Goal: Task Accomplishment & Management: Use online tool/utility

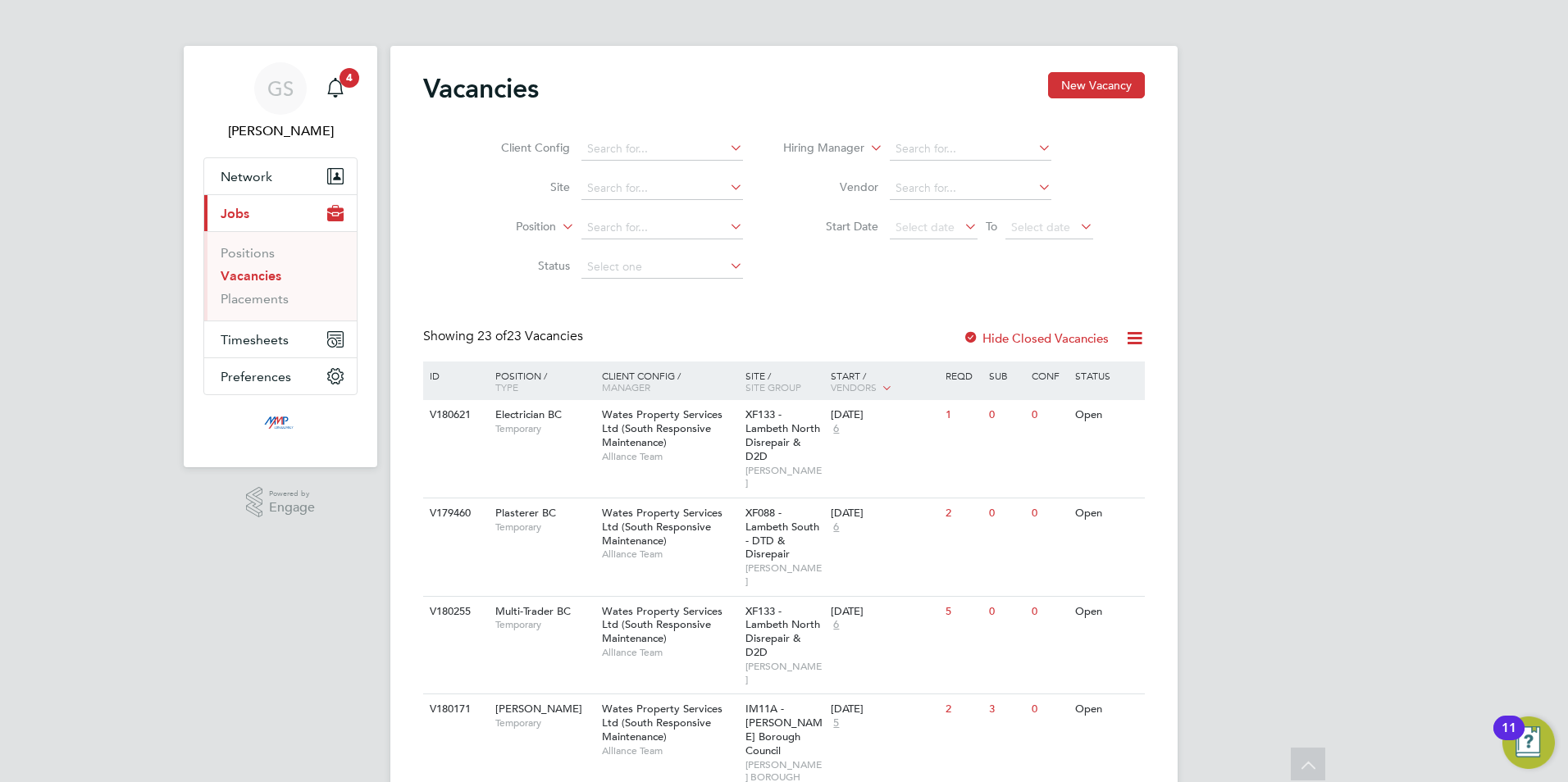
scroll to position [1148, 0]
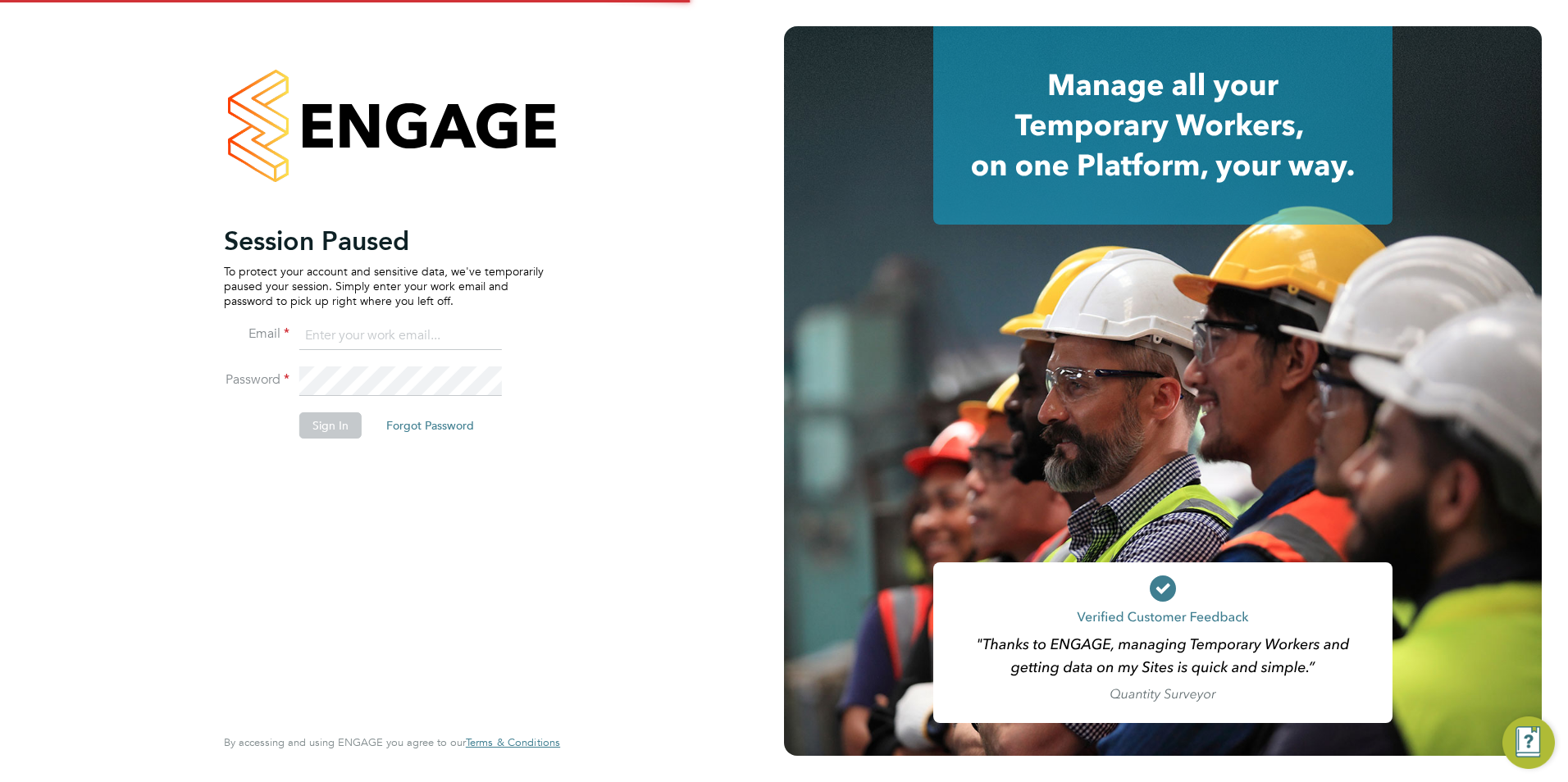
type input "[PERSON_NAME][EMAIL_ADDRESS][DOMAIN_NAME]"
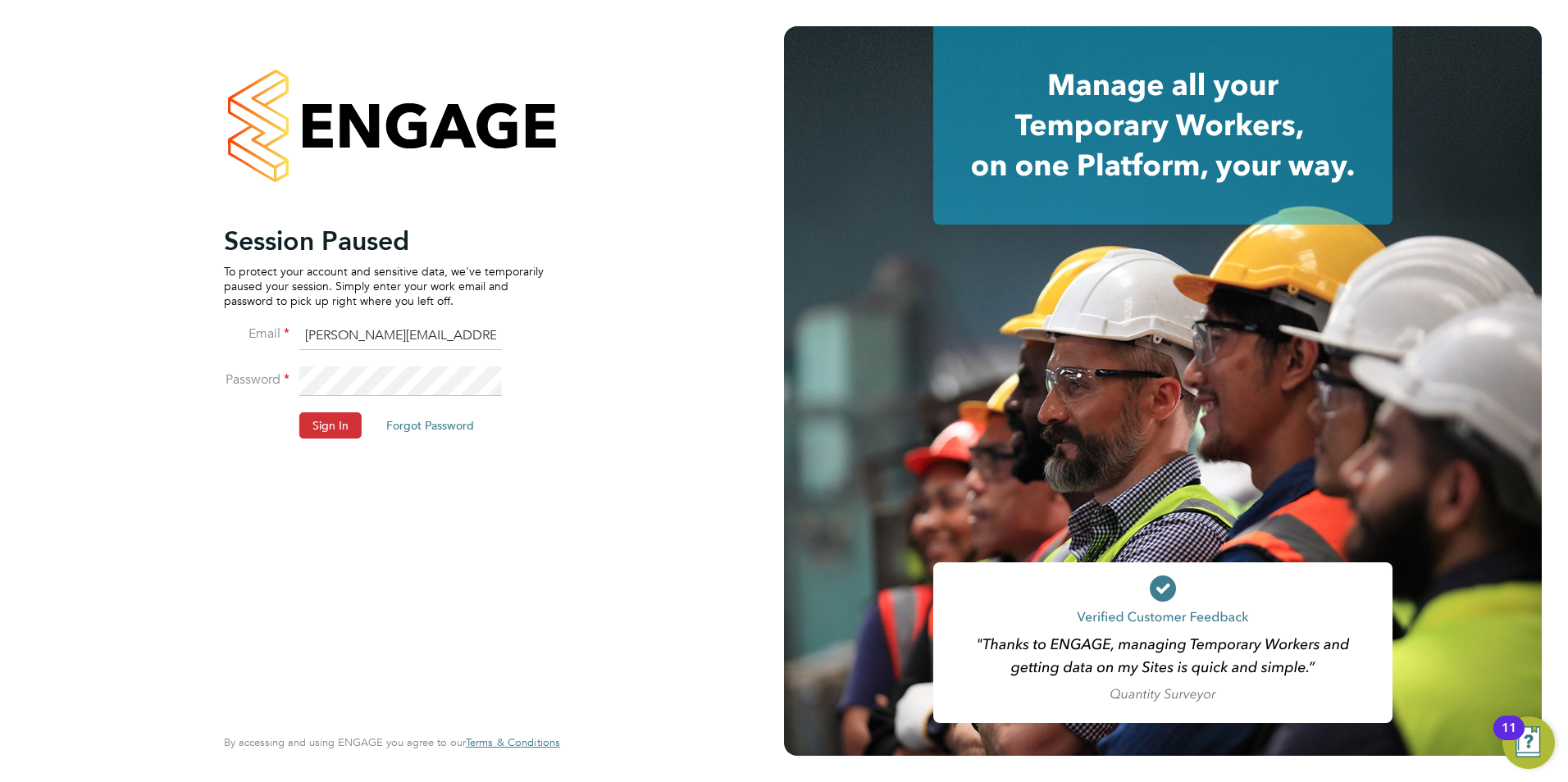
drag, startPoint x: 348, startPoint y: 437, endPoint x: 349, endPoint y: 424, distance: 13.0
click at [347, 437] on button "Sign In" at bounding box center [330, 425] width 62 height 26
click at [349, 424] on div "Sorry, we are having problems connecting to our services." at bounding box center [392, 391] width 784 height 782
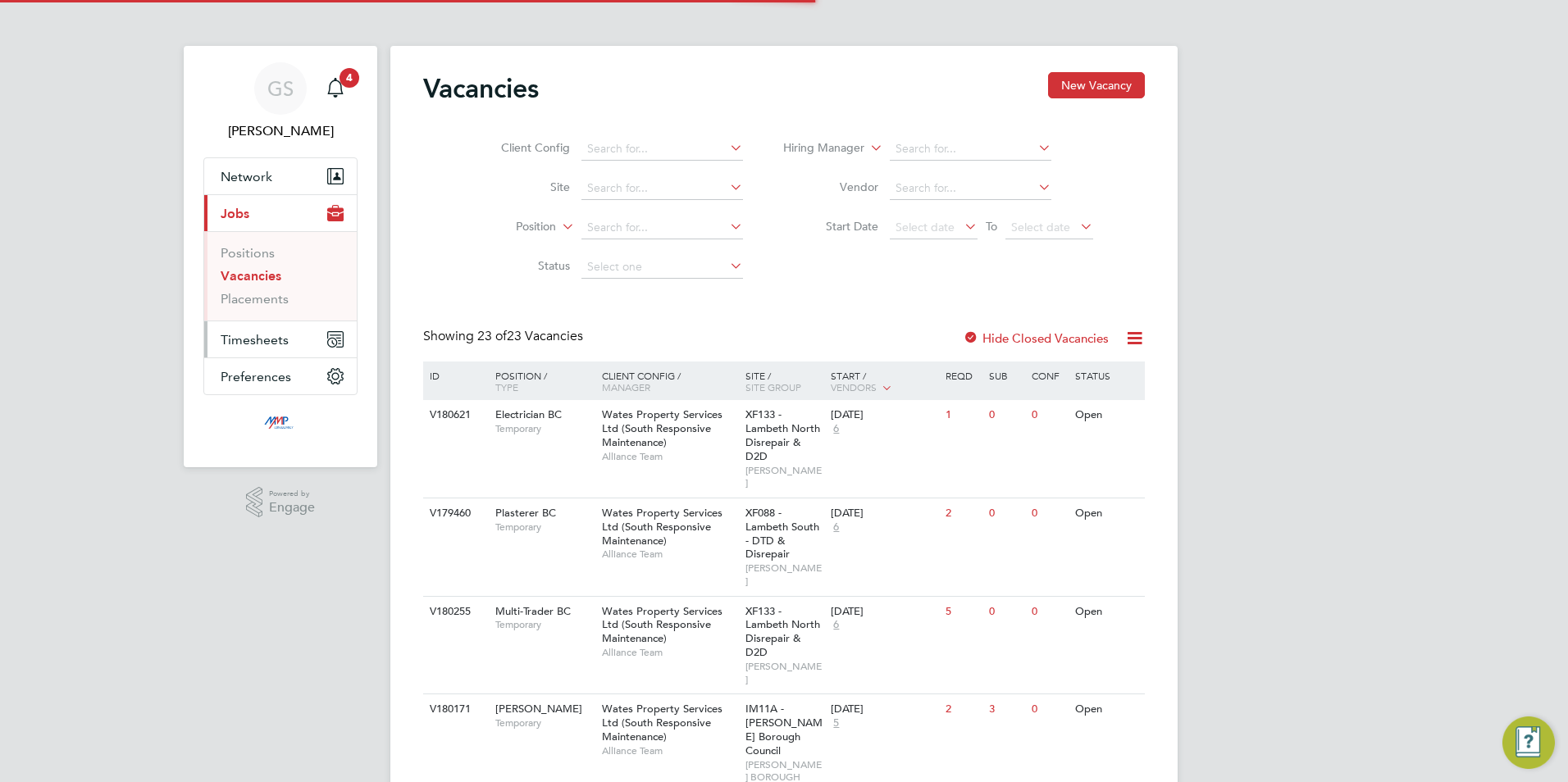
click at [273, 343] on span "Timesheets" at bounding box center [255, 340] width 68 height 15
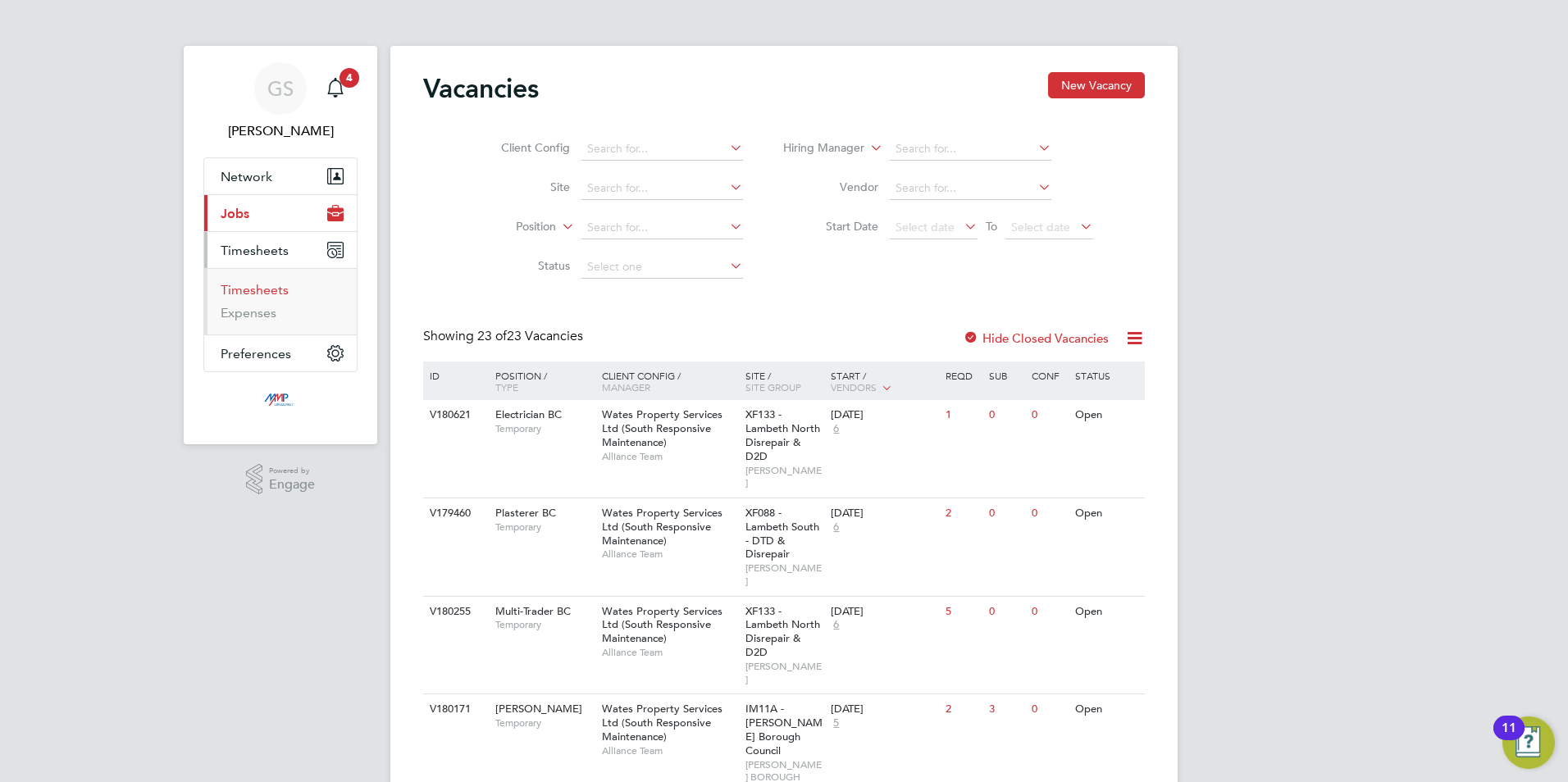
click at [272, 287] on link "Timesheets" at bounding box center [255, 290] width 68 height 15
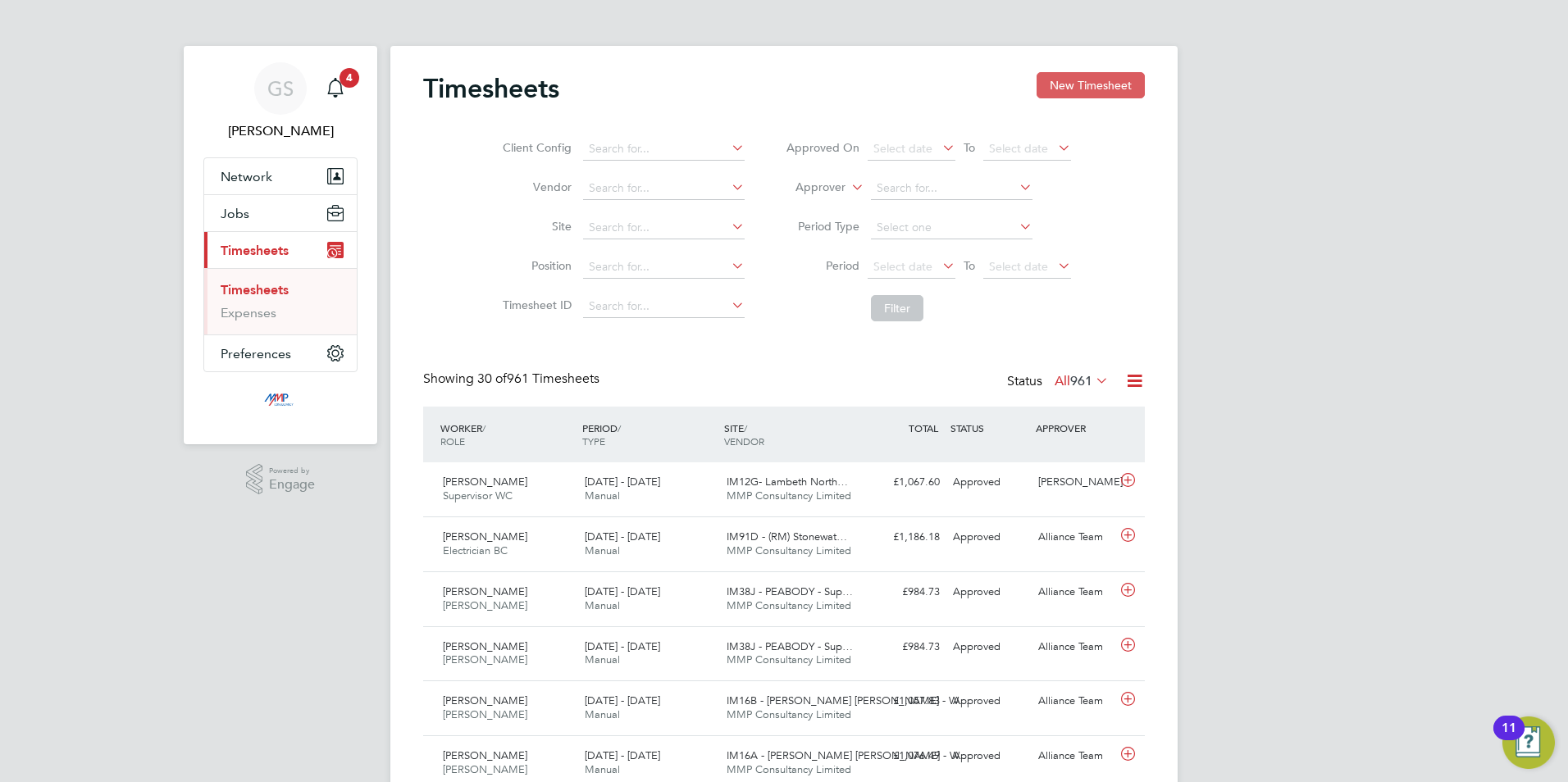
click at [1110, 94] on button "New Timesheet" at bounding box center [1091, 85] width 108 height 26
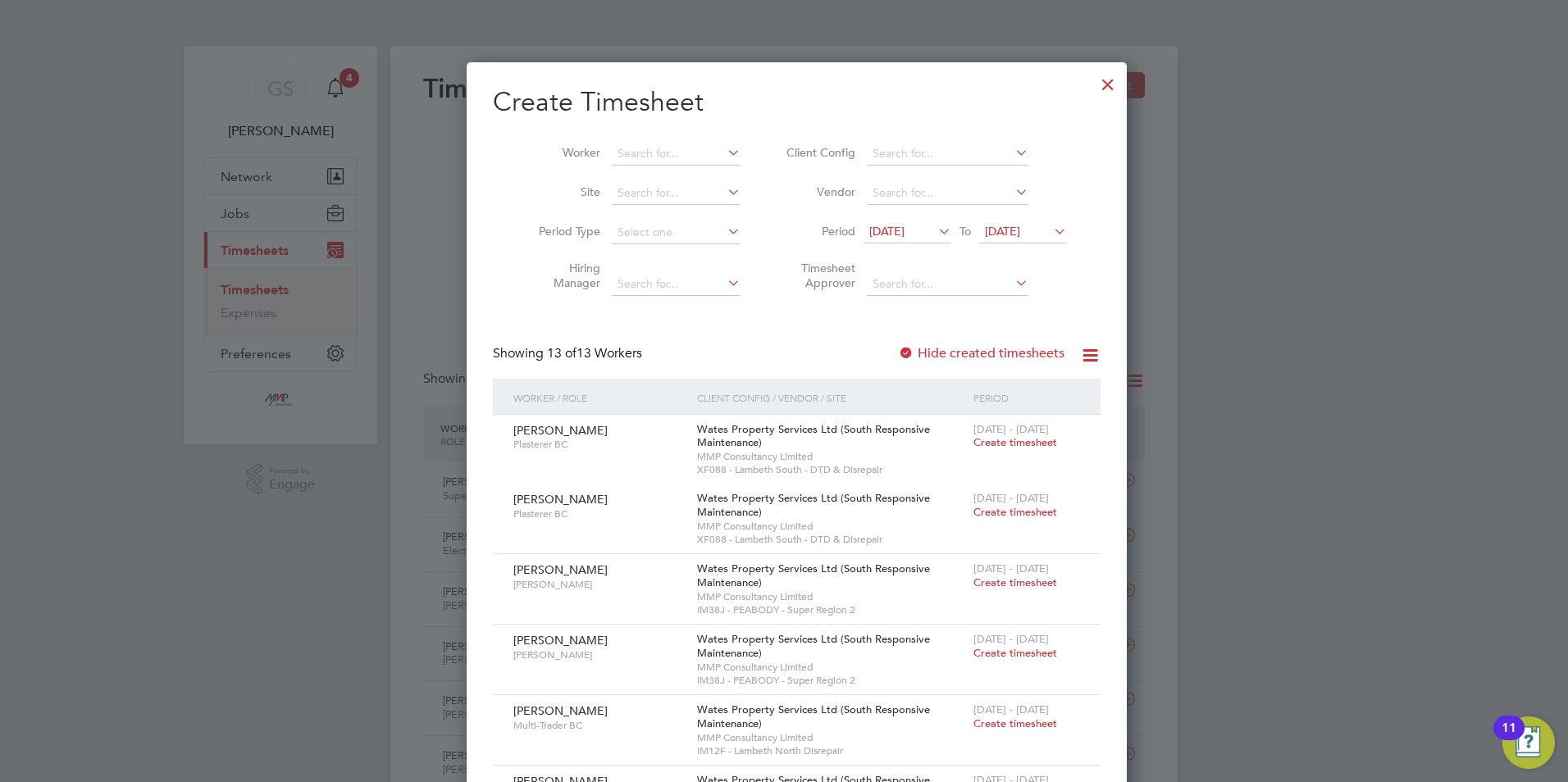
click at [984, 351] on label "Hide created timesheets" at bounding box center [981, 353] width 166 height 16
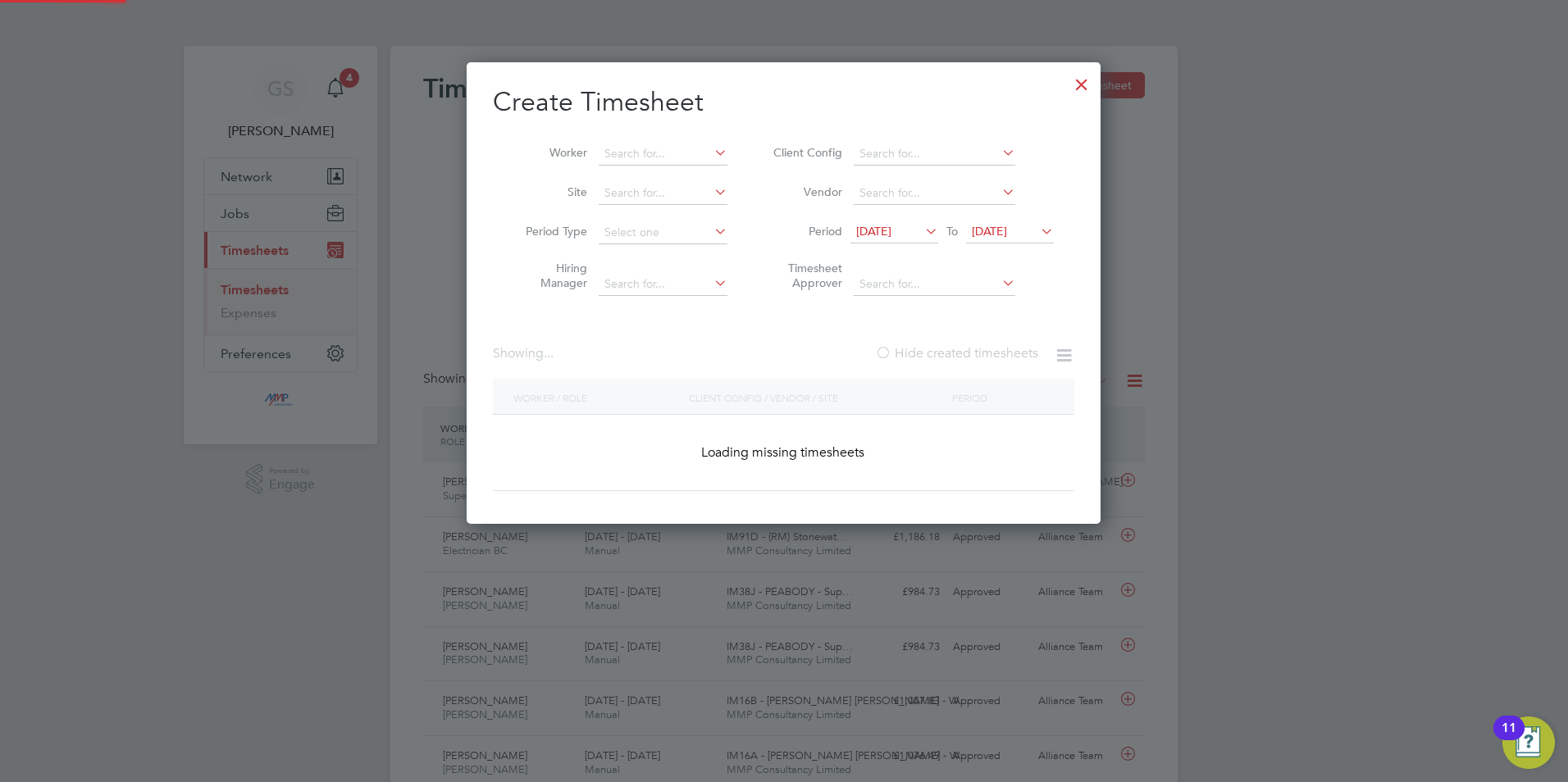
click at [984, 351] on label "Hide created timesheets" at bounding box center [956, 353] width 164 height 16
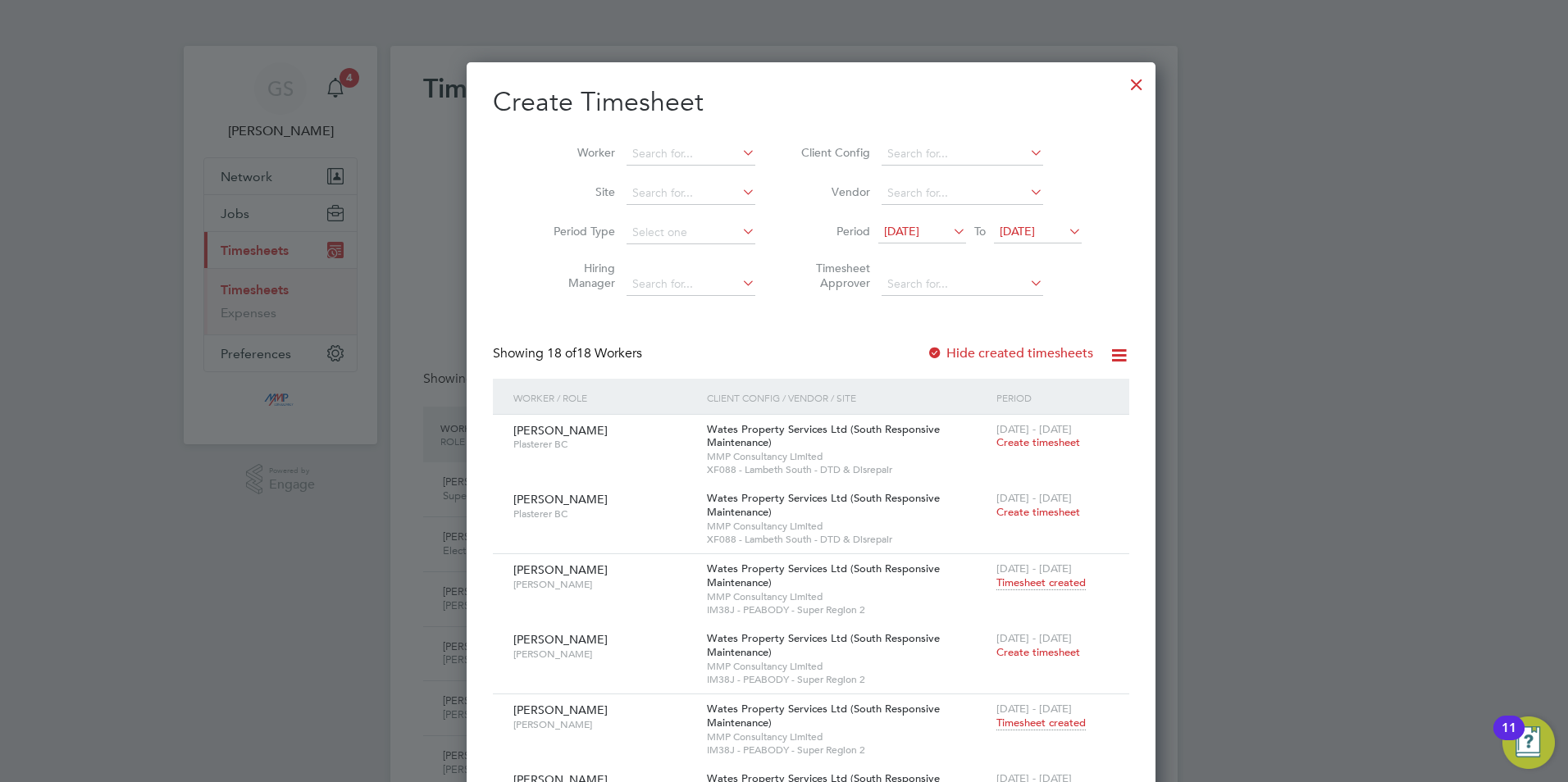
click at [1122, 88] on div at bounding box center [1136, 80] width 30 height 30
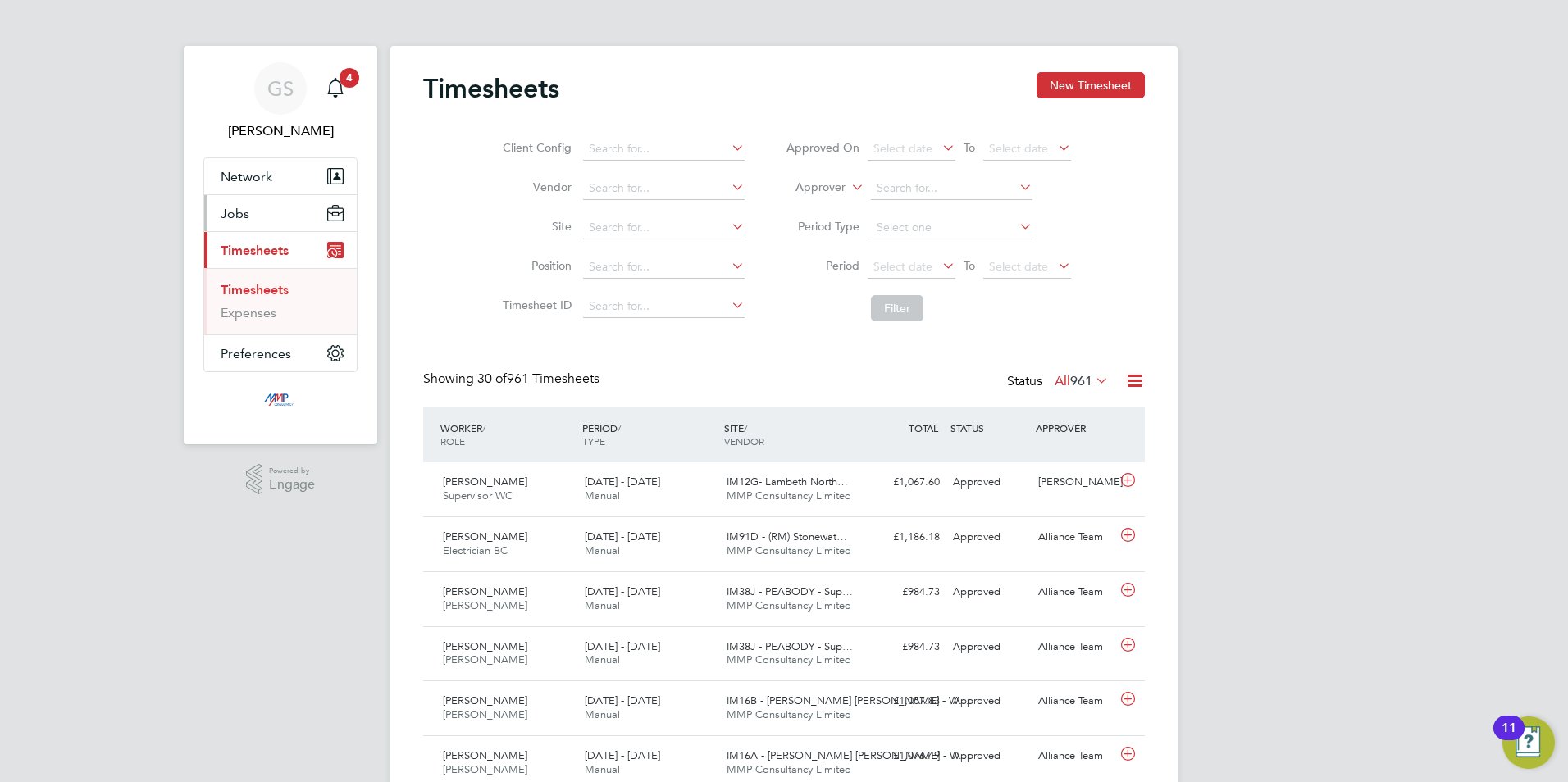
click at [272, 224] on button "Jobs" at bounding box center [281, 213] width 153 height 36
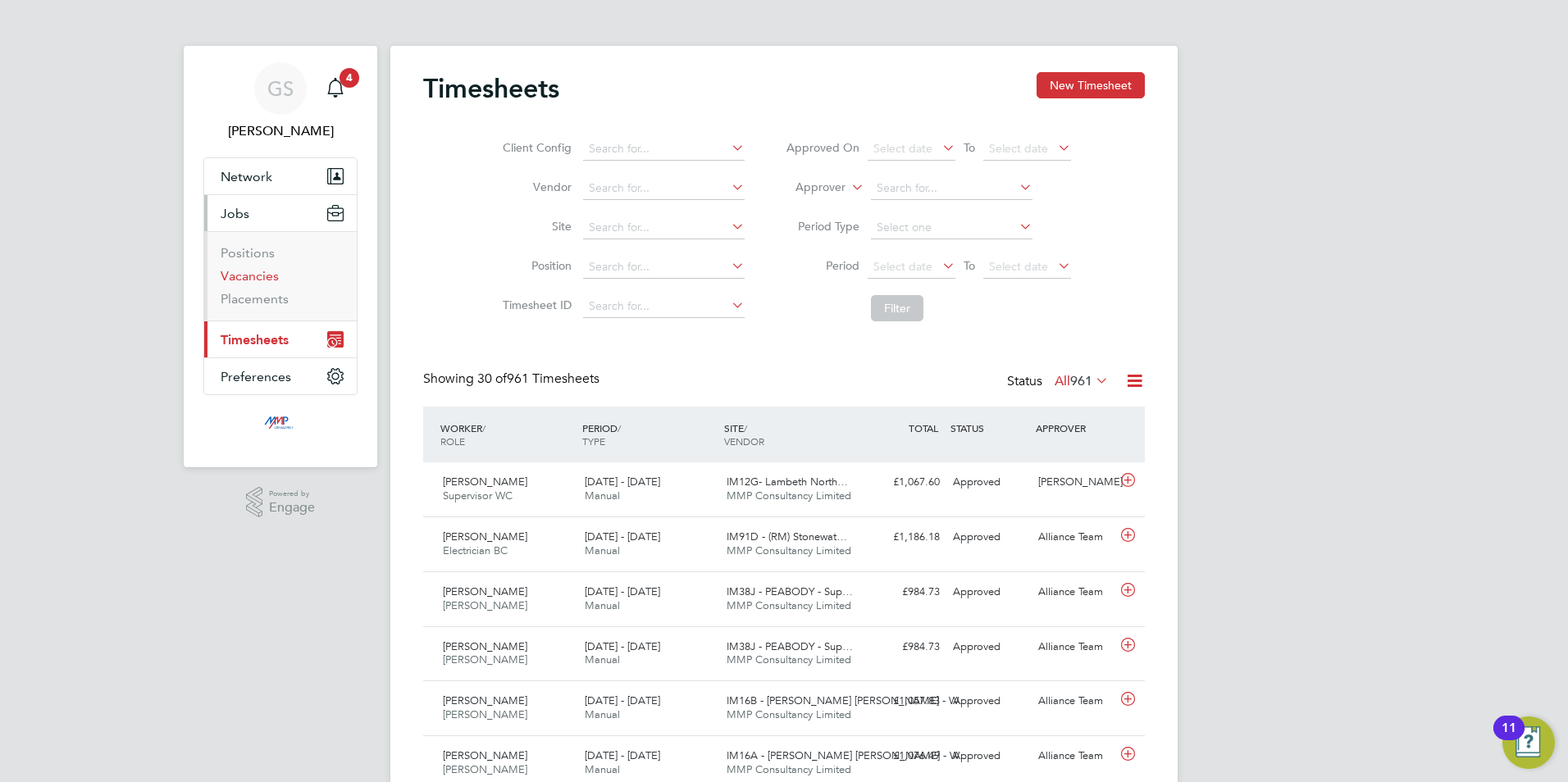
click at [259, 275] on link "Vacancies" at bounding box center [250, 276] width 58 height 15
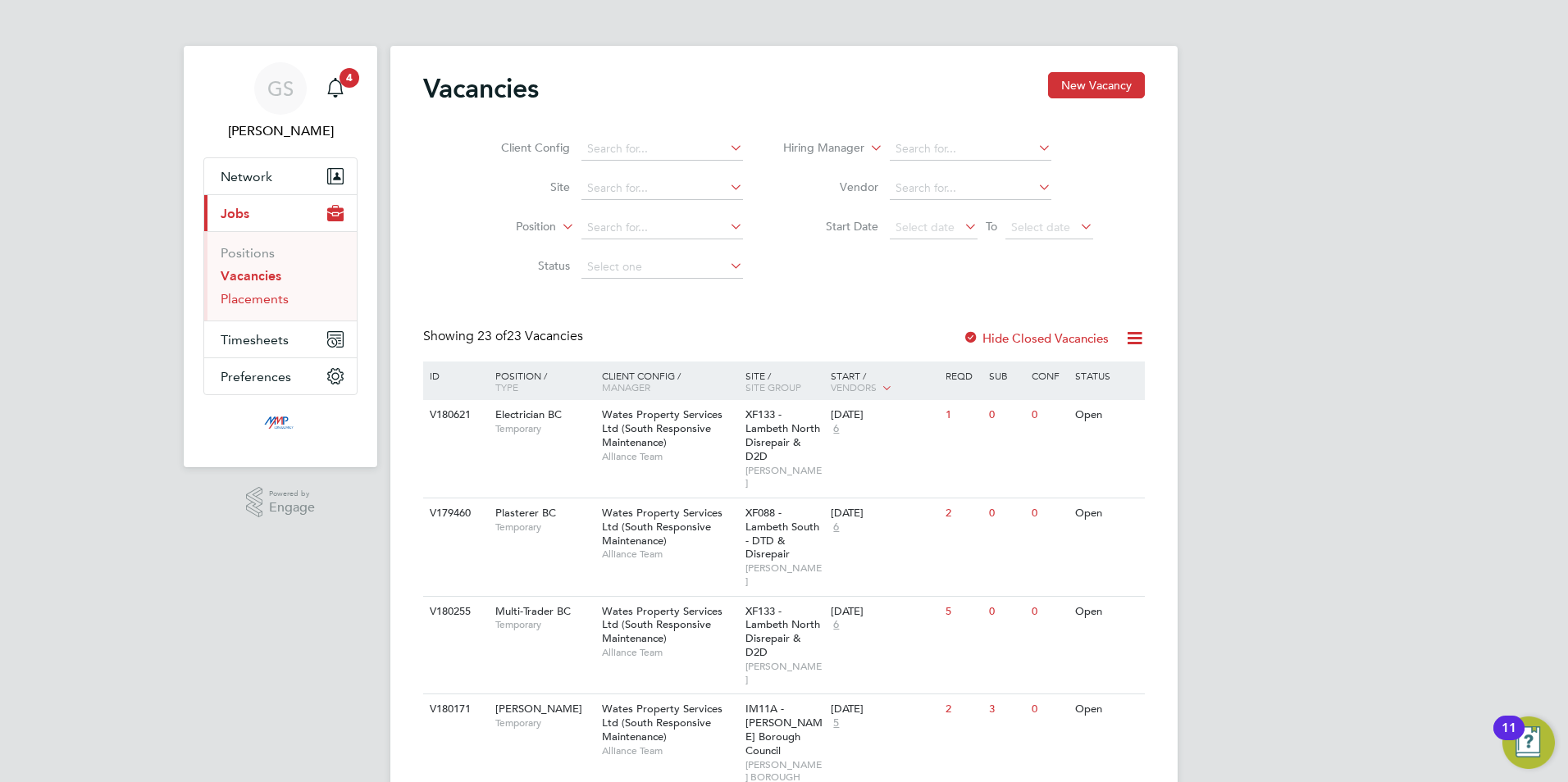
click at [273, 298] on link "Placements" at bounding box center [255, 299] width 68 height 15
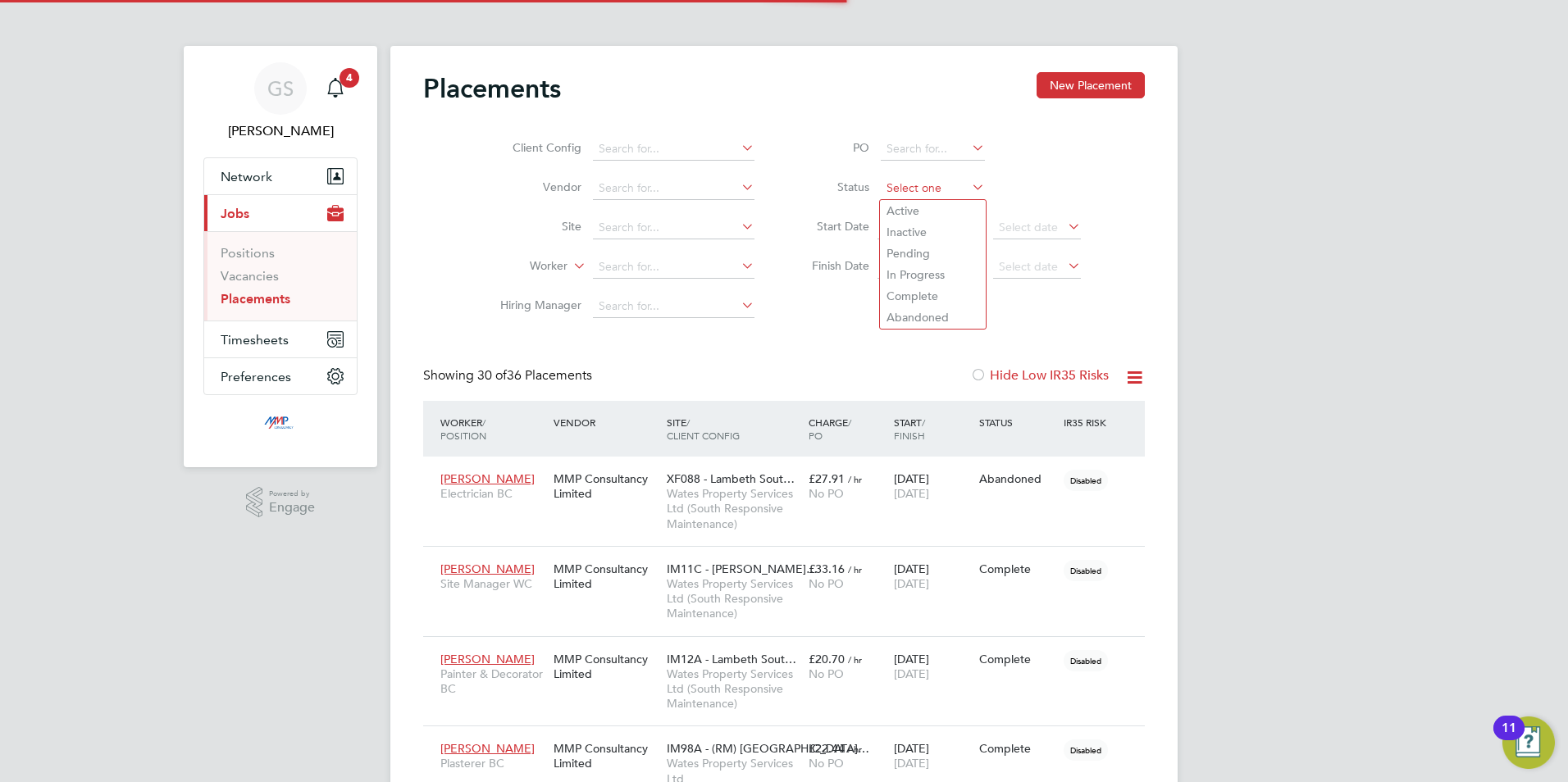
click at [888, 196] on input at bounding box center [933, 189] width 105 height 23
click at [898, 208] on li "Active" at bounding box center [932, 211] width 106 height 21
type input "Active"
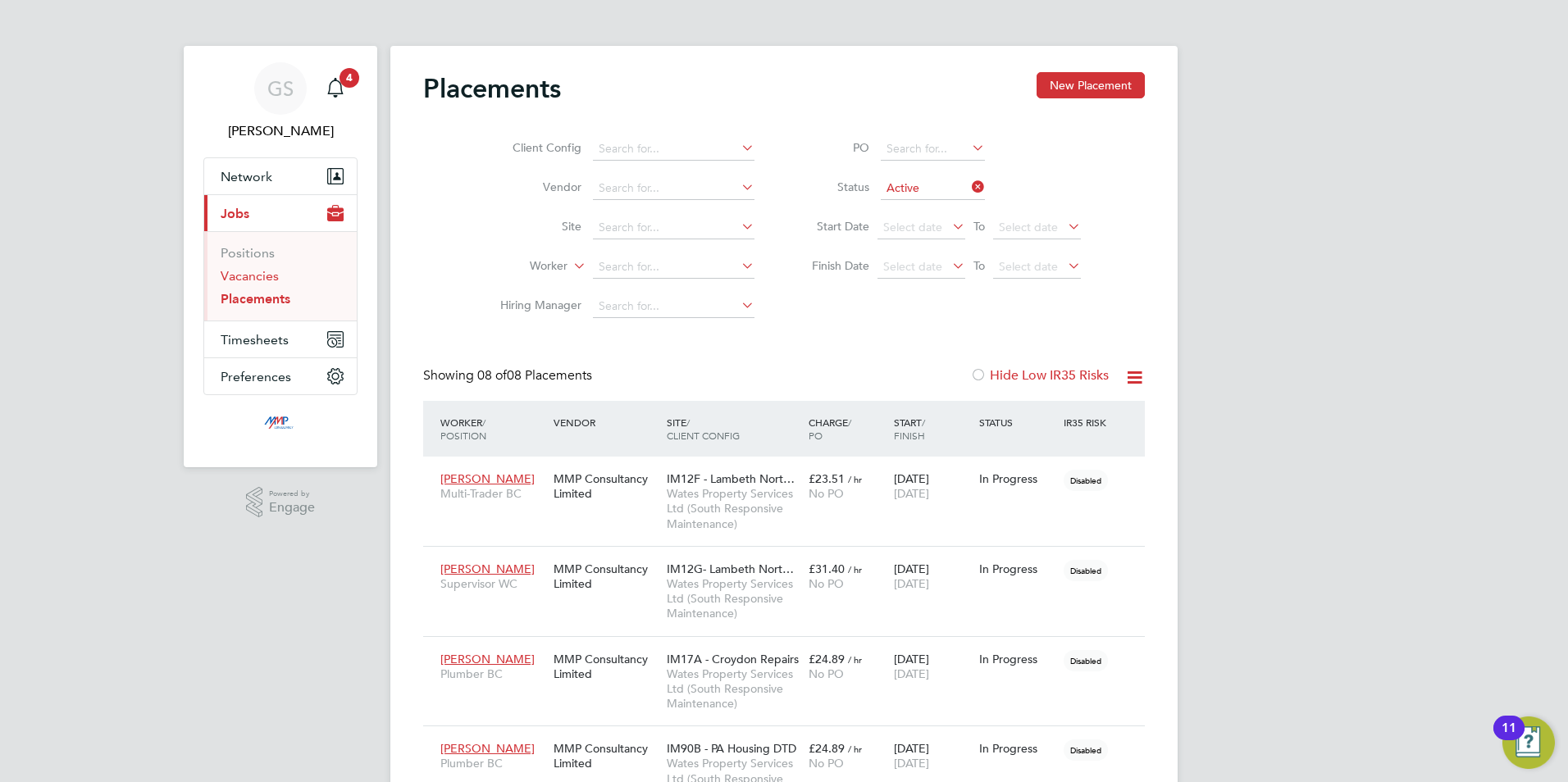
click at [260, 277] on link "Vacancies" at bounding box center [250, 276] width 58 height 15
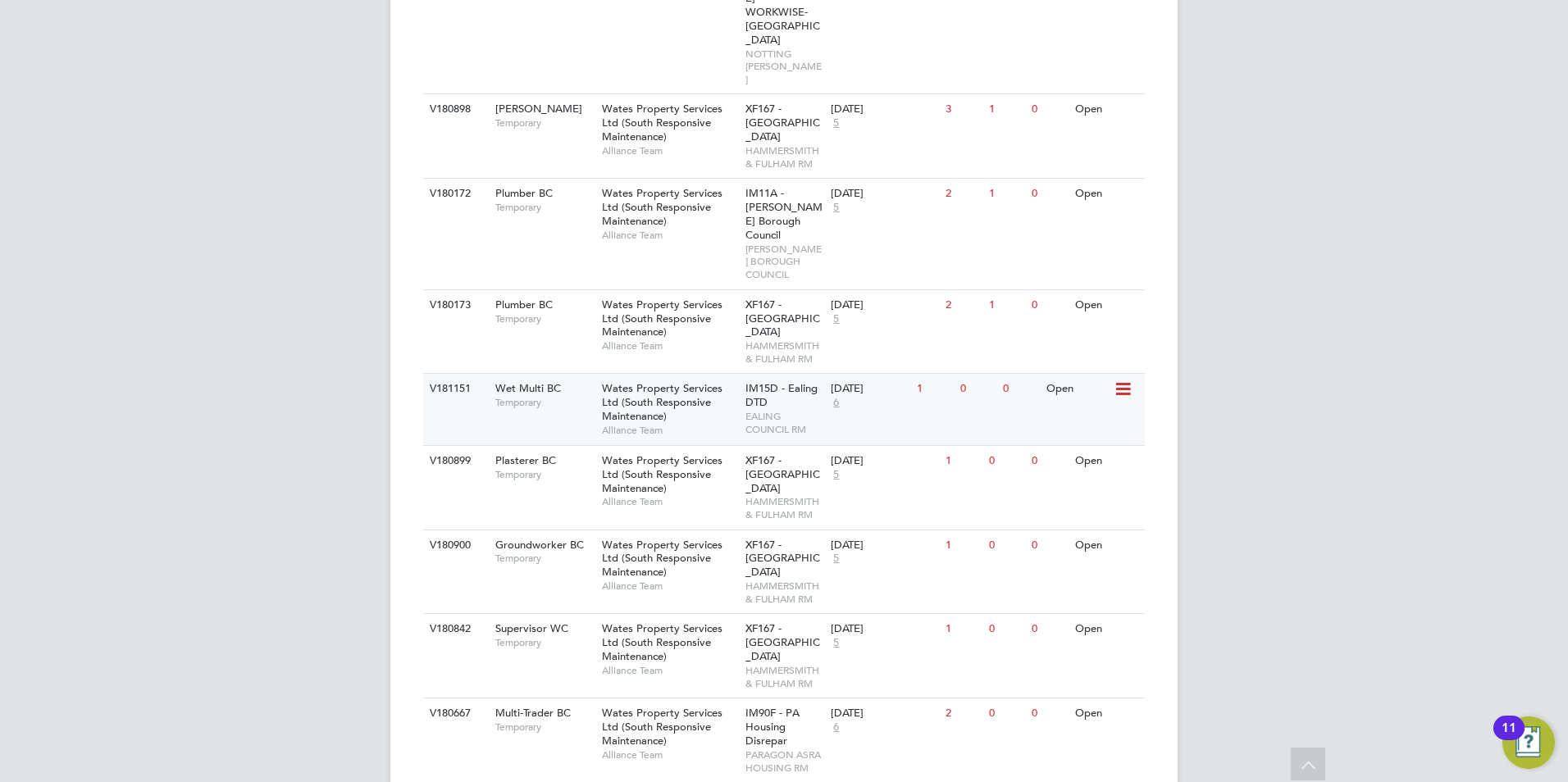
scroll to position [1105, 0]
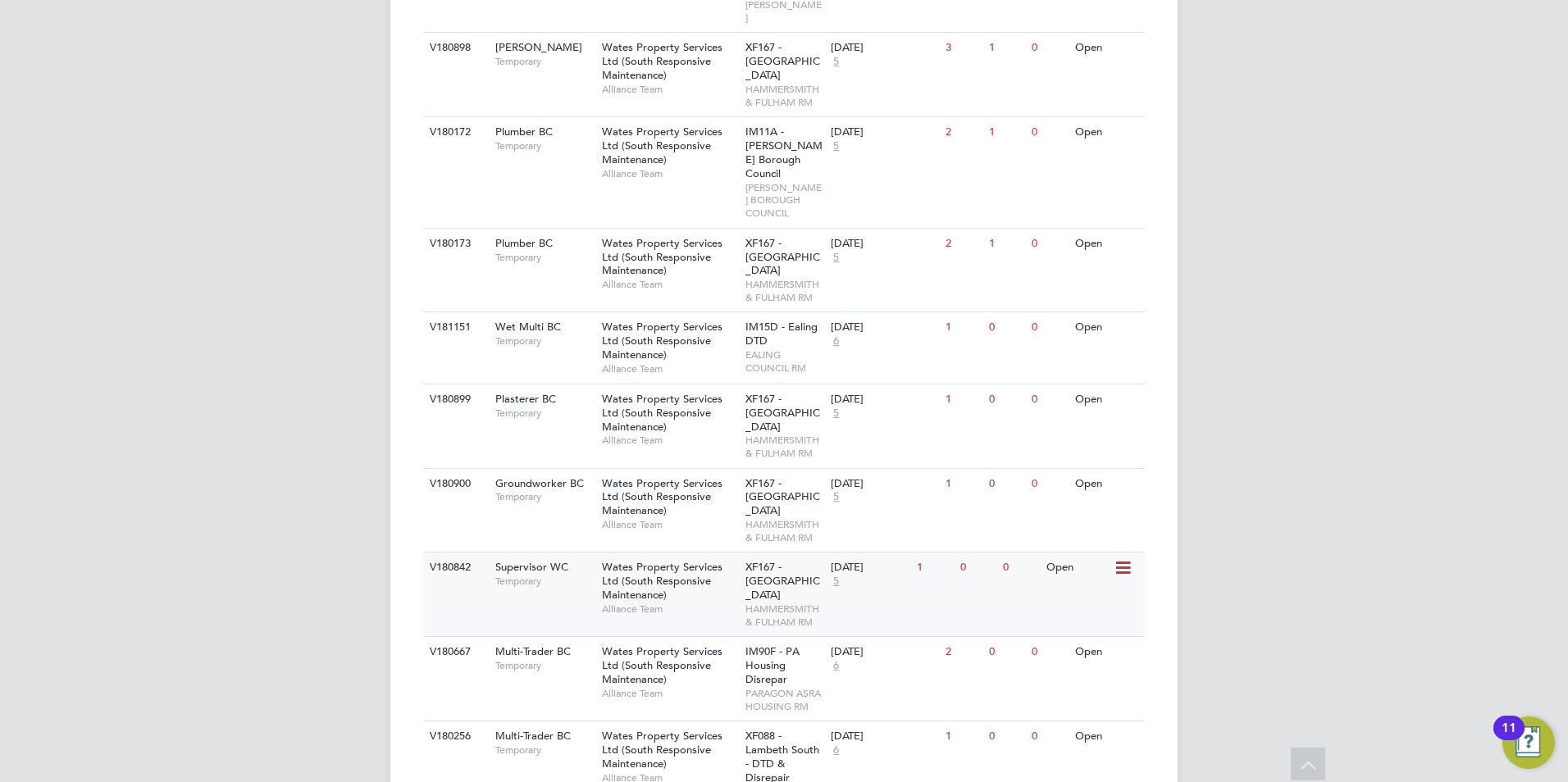
click at [653, 560] on span "Wates Property Services Ltd (South Responsive Maintenance)" at bounding box center [662, 581] width 121 height 42
